Goal: Use online tool/utility: Utilize a website feature to perform a specific function

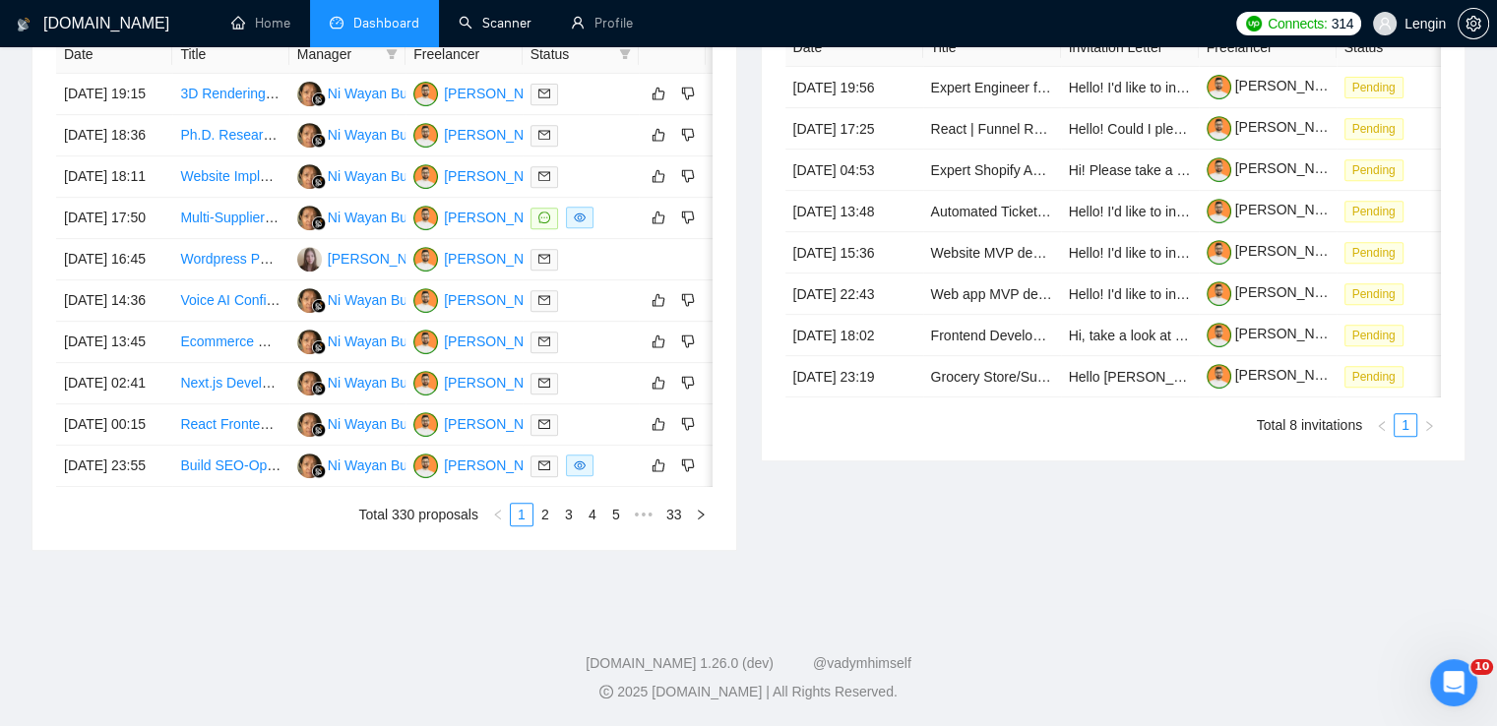
click at [494, 31] on link "Scanner" at bounding box center [495, 23] width 73 height 17
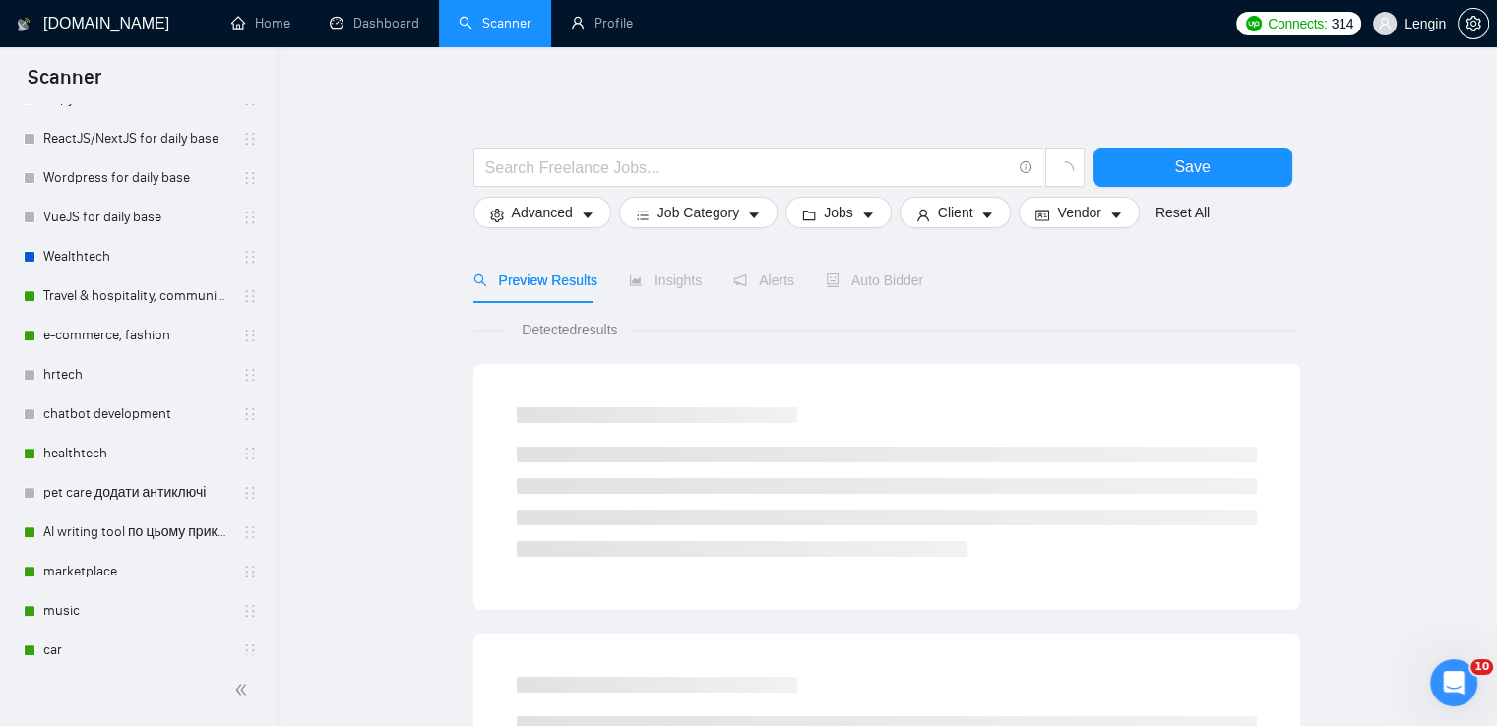
scroll to position [767, 0]
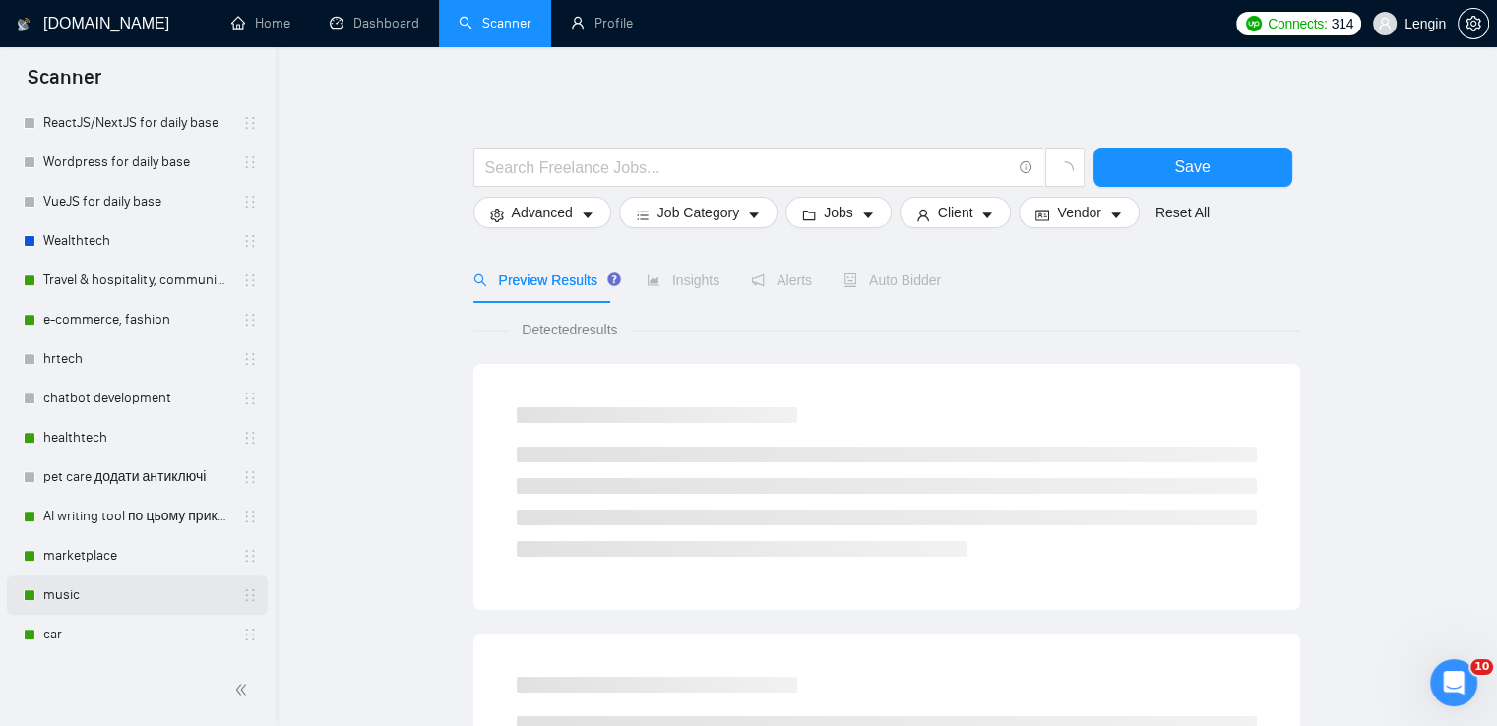
click at [71, 587] on link "music" at bounding box center [136, 595] width 187 height 39
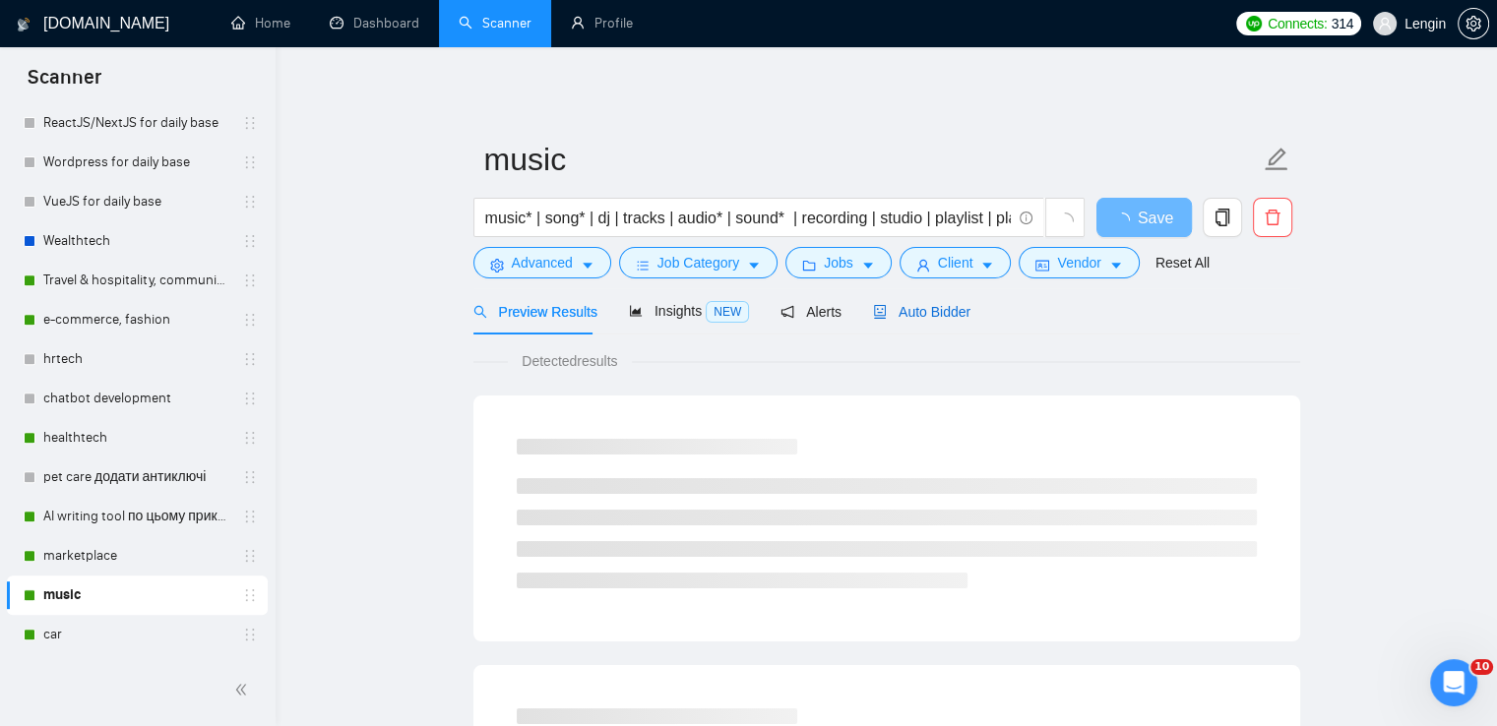
click at [897, 310] on span "Auto Bidder" at bounding box center [921, 312] width 97 height 16
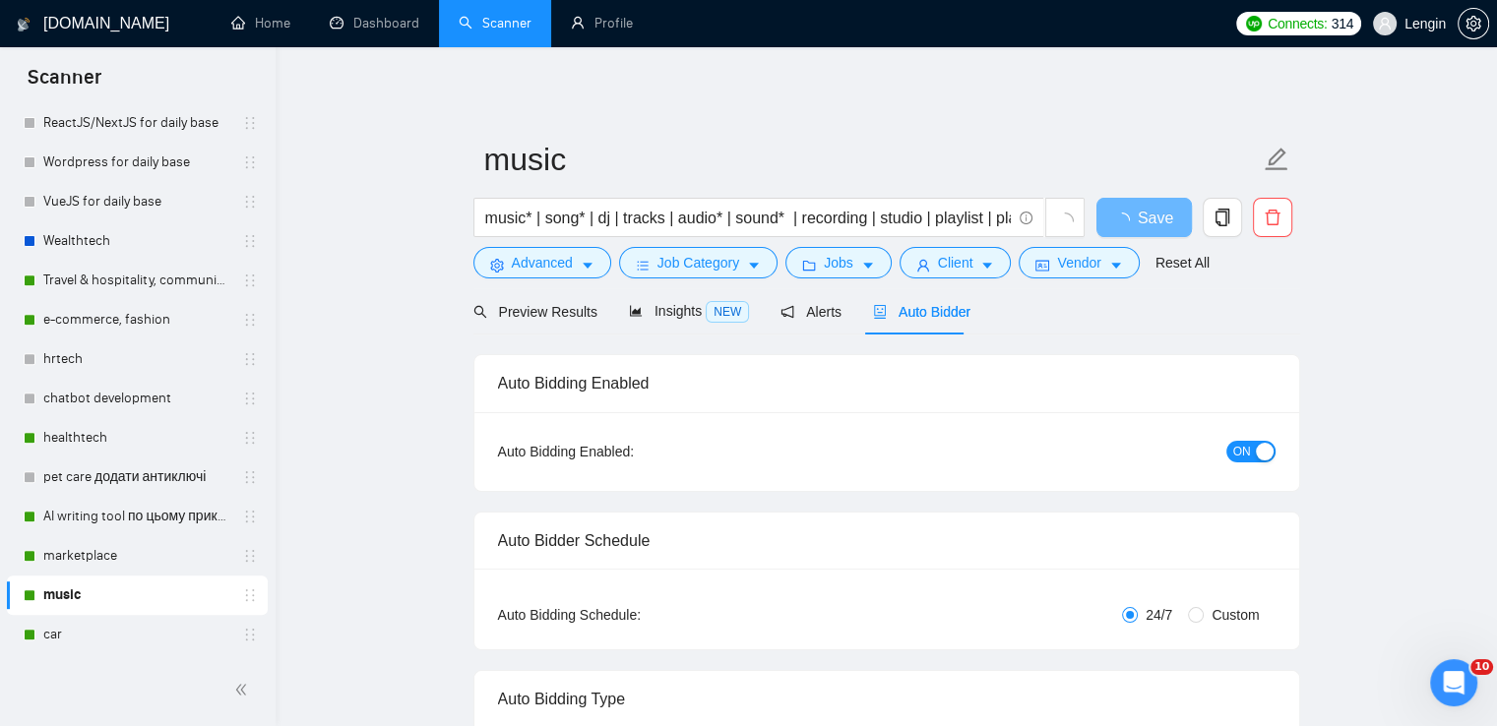
radio input "false"
radio input "true"
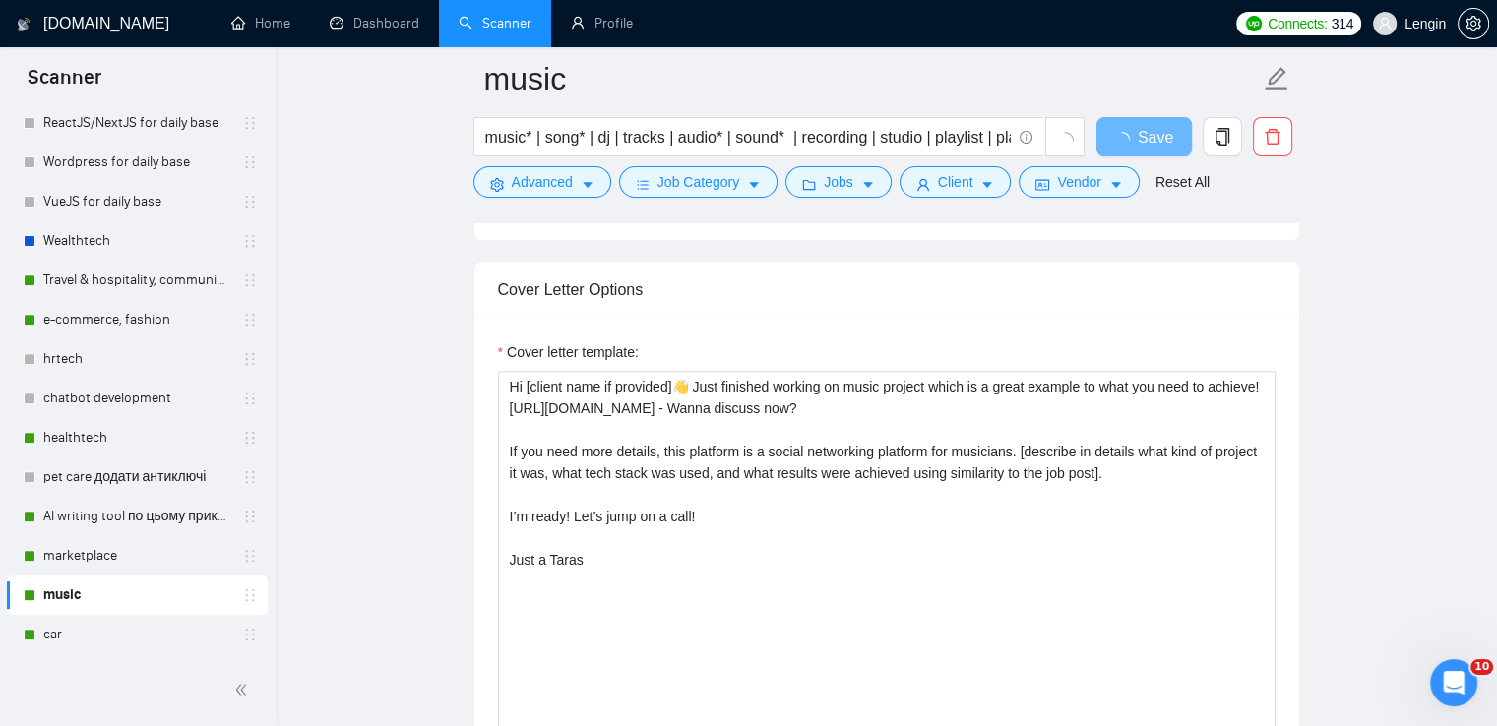
scroll to position [2452, 0]
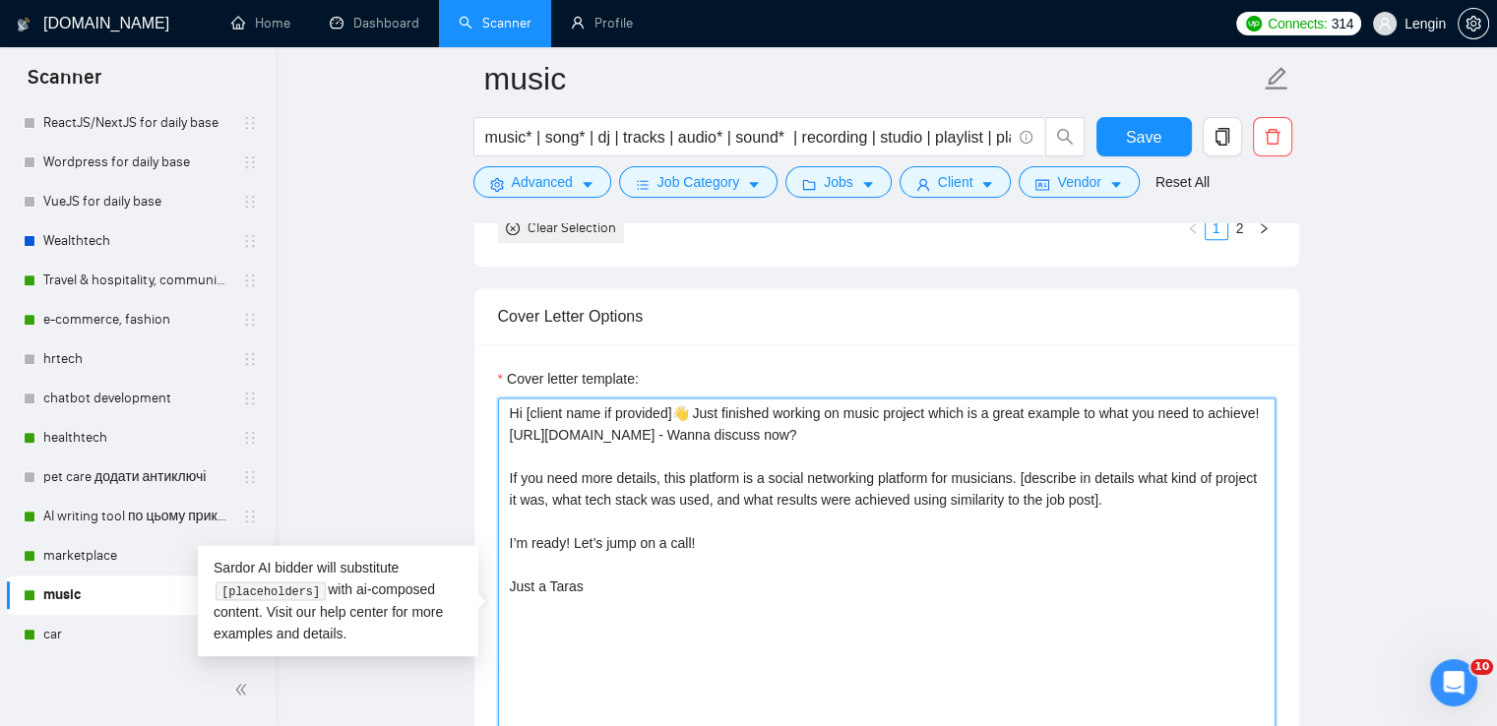
drag, startPoint x: 1014, startPoint y: 477, endPoint x: 664, endPoint y: 476, distance: 350.3
click at [664, 476] on textarea "Hi [client name if provided]👋 Just finished working on music project which is a…" at bounding box center [886, 619] width 777 height 443
